Goal: Check status: Check status

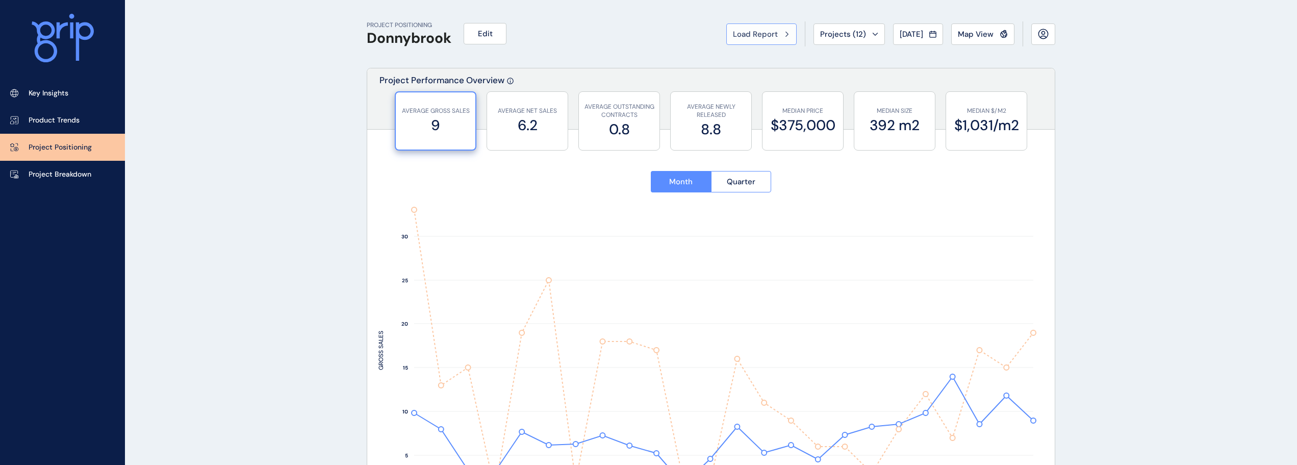
click at [748, 36] on span "Load Report" at bounding box center [755, 34] width 45 height 10
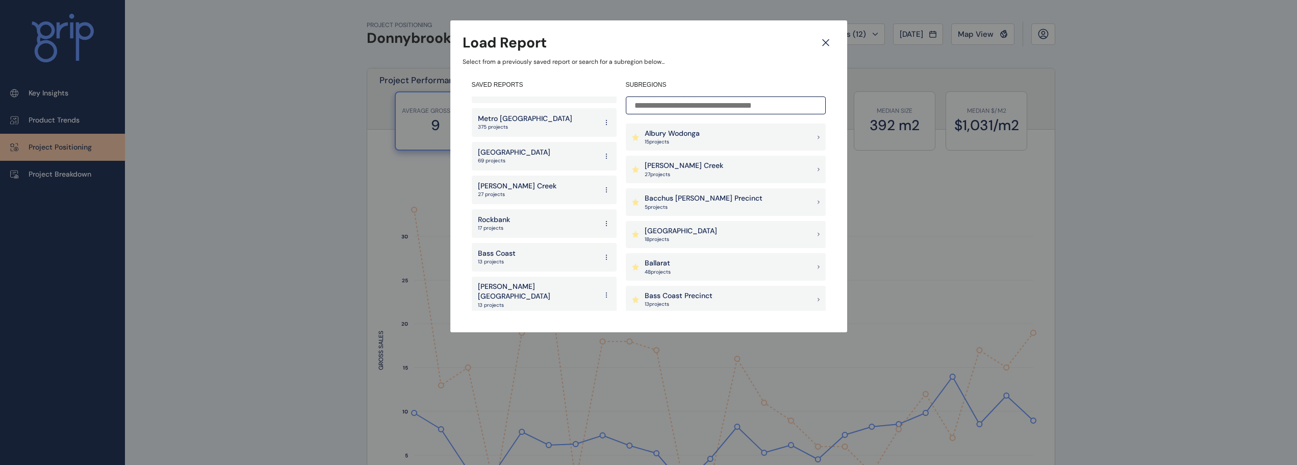
scroll to position [1683, 0]
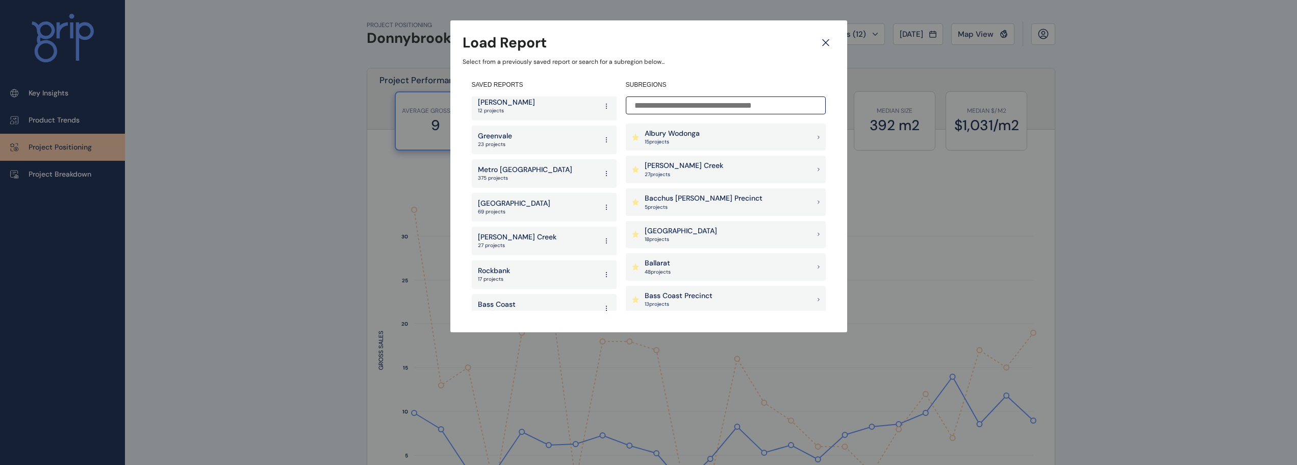
click at [523, 208] on p "69 projects" at bounding box center [514, 211] width 72 height 7
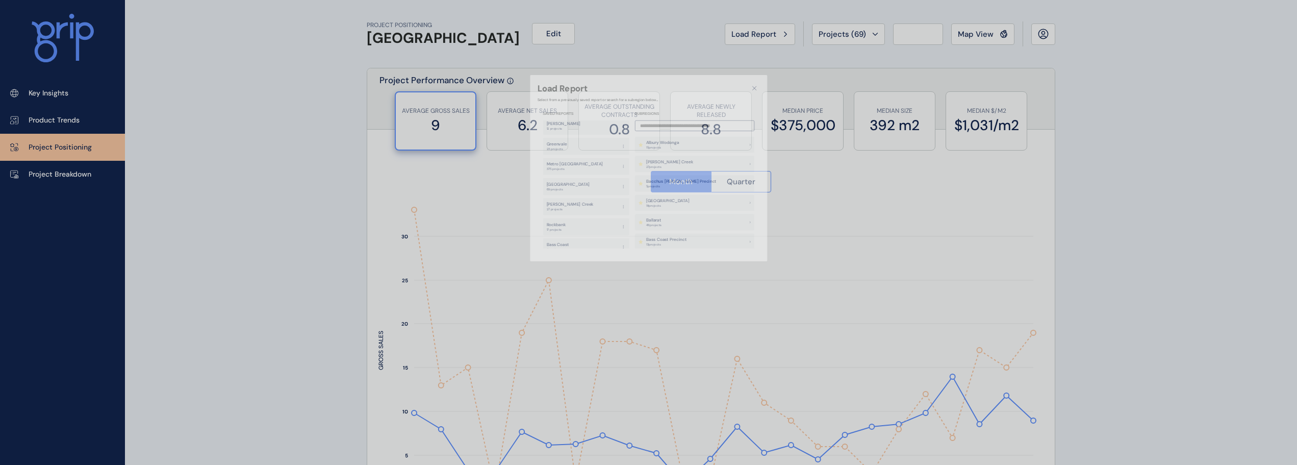
type input "*******"
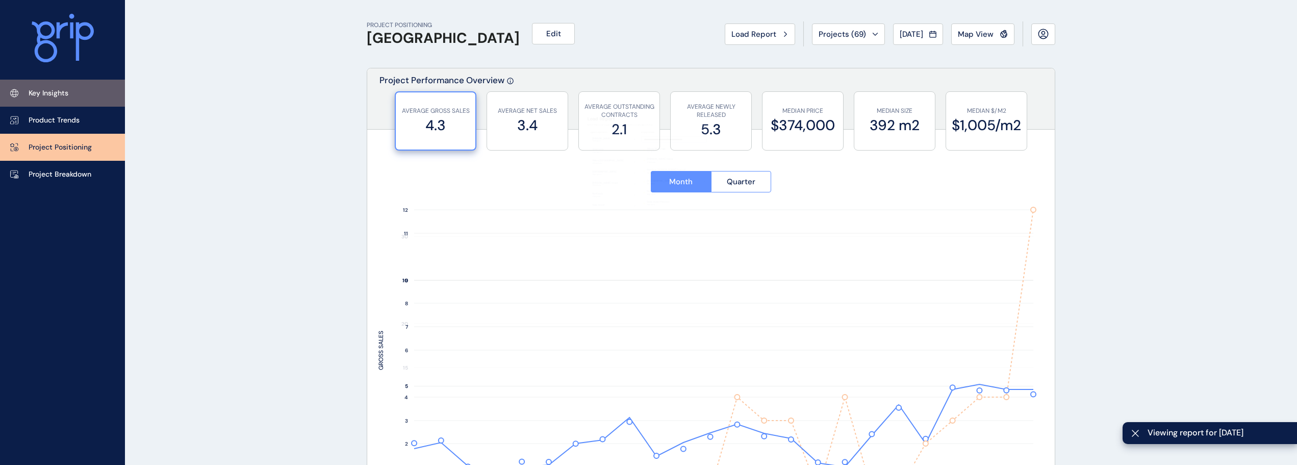
click at [62, 88] on p "Key Insights" at bounding box center [49, 93] width 40 height 10
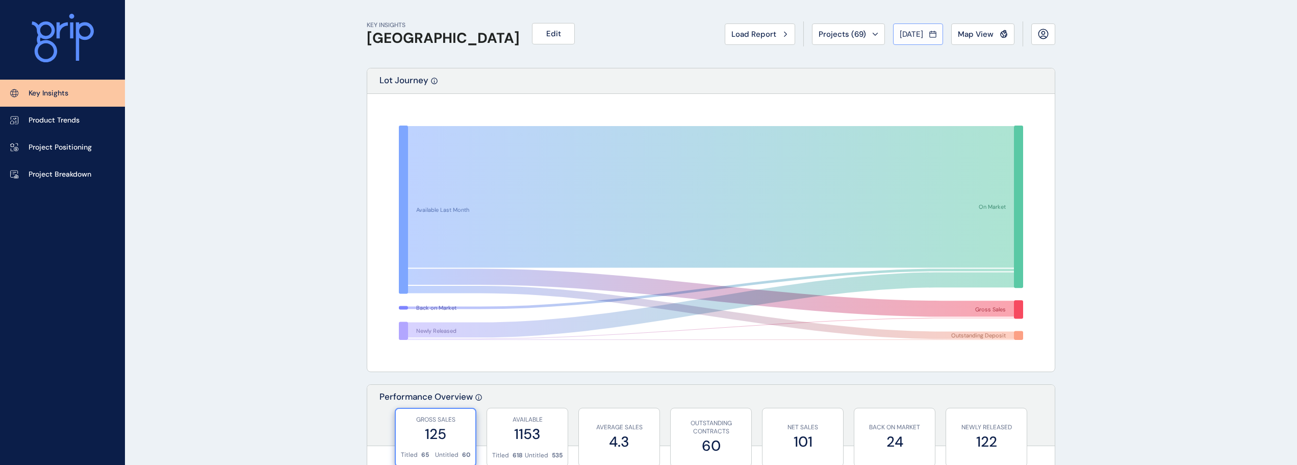
click at [912, 34] on span "[DATE]" at bounding box center [911, 34] width 23 height 10
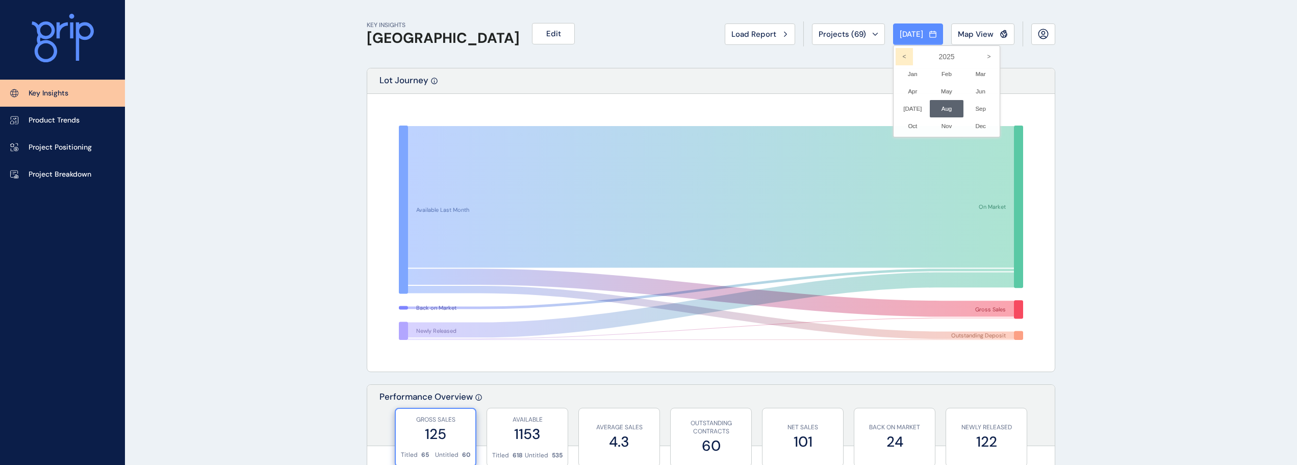
click at [898, 61] on icon "<" at bounding box center [904, 56] width 17 height 17
click at [969, 87] on li "Jun No report is available for this period. New months are usually published 5 …" at bounding box center [981, 91] width 34 height 17
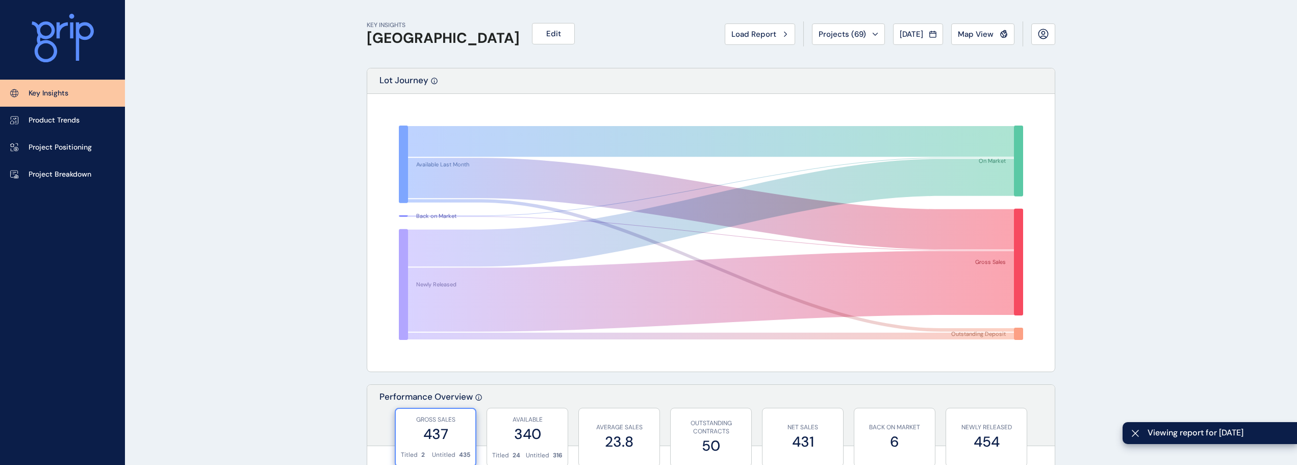
scroll to position [459, 0]
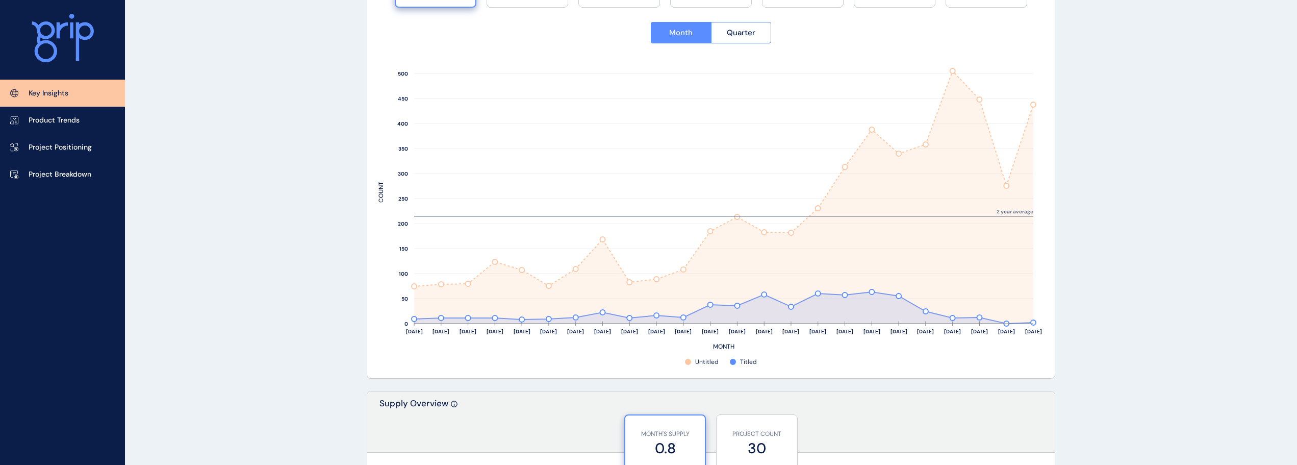
drag, startPoint x: 265, startPoint y: 52, endPoint x: 140, endPoint y: 11, distance: 131.6
